Goal: Task Accomplishment & Management: Manage account settings

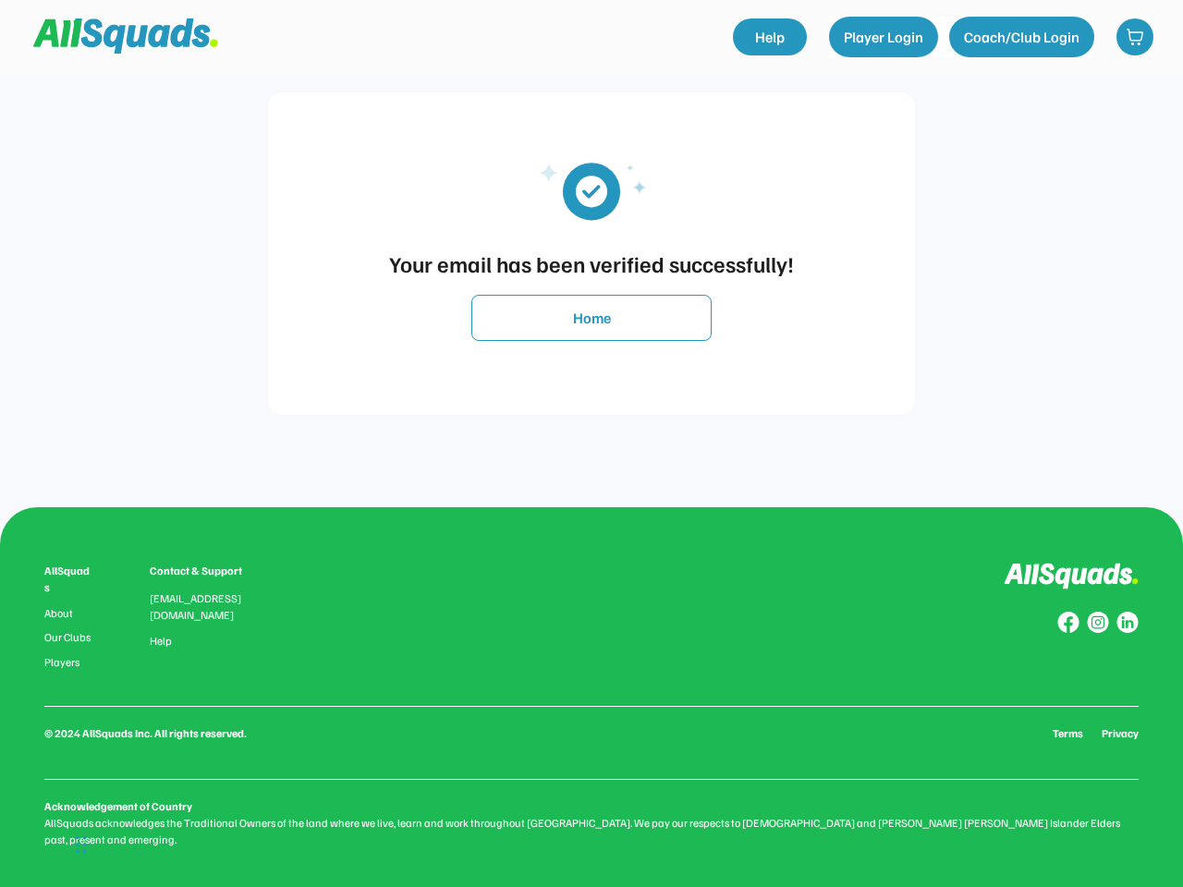
click at [591, 443] on div "Your email has been verified successfully! Home" at bounding box center [591, 253] width 1146 height 507
click at [591, 253] on div "Your email has been verified successfully!" at bounding box center [591, 263] width 610 height 33
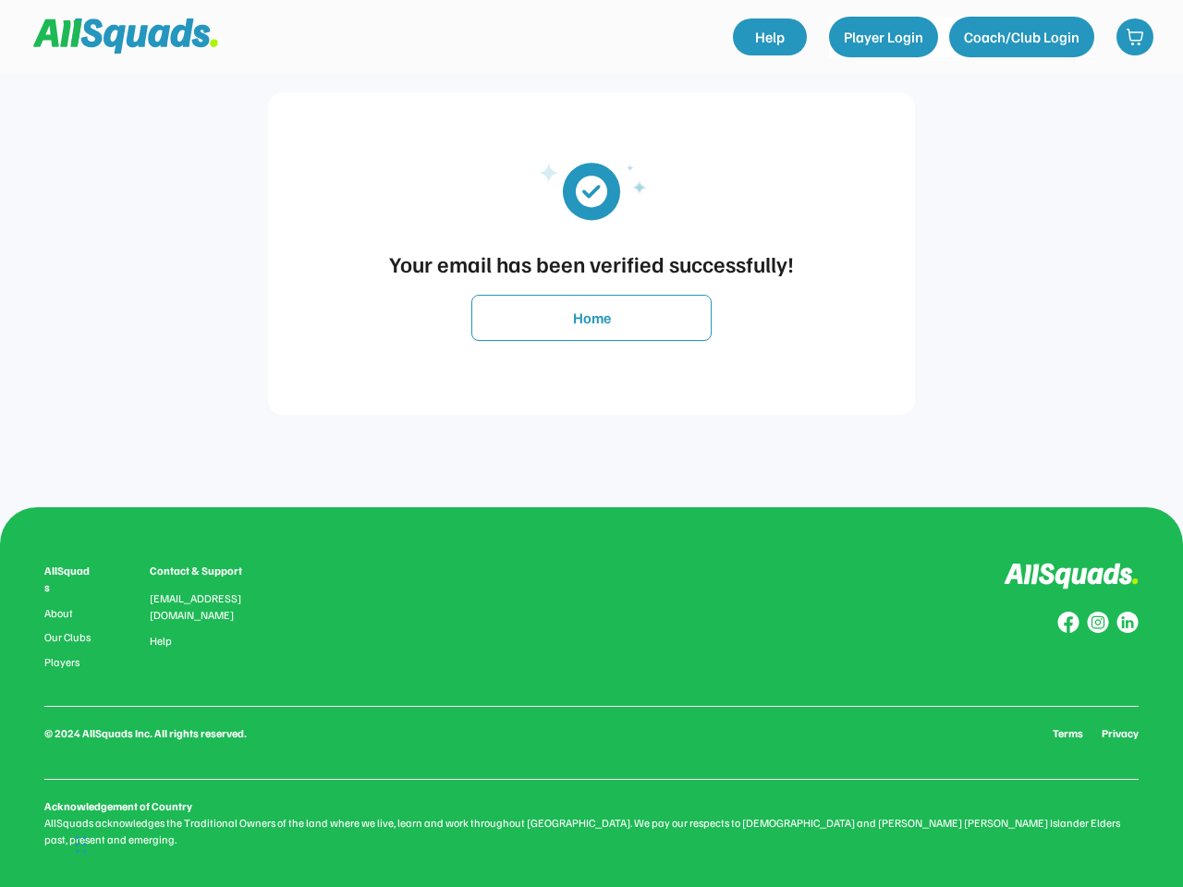
click at [591, 189] on img at bounding box center [591, 190] width 166 height 84
click at [591, 263] on div "Your email has been verified successfully!" at bounding box center [591, 263] width 610 height 33
click at [591, 318] on button "Home" at bounding box center [591, 318] width 240 height 46
click at [591, 697] on div "AllSquads About Our Clubs Players Contact & Support [EMAIL_ADDRESS][DOMAIN_NAME…" at bounding box center [591, 705] width 1094 height 285
